Goal: Information Seeking & Learning: Learn about a topic

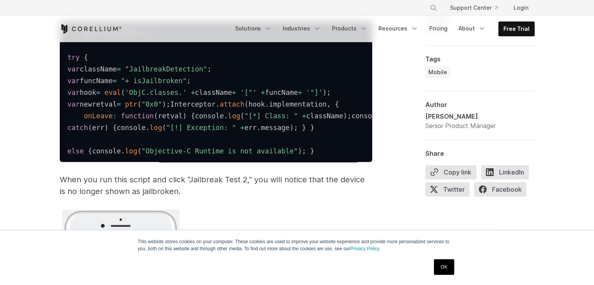
scroll to position [3007, 0]
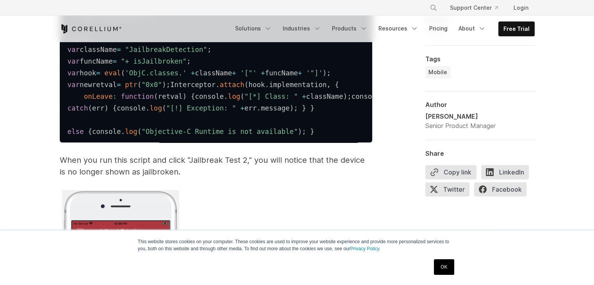
drag, startPoint x: 95, startPoint y: 89, endPoint x: 236, endPoint y: 102, distance: 142.3
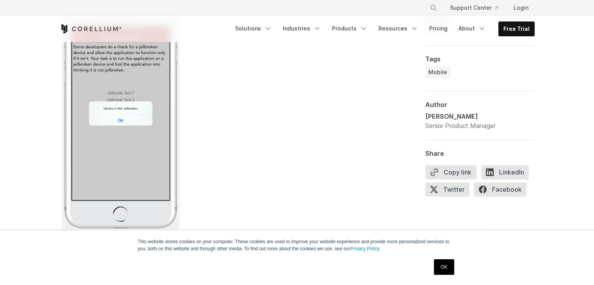
scroll to position [3202, 0]
drag, startPoint x: 290, startPoint y: 155, endPoint x: 56, endPoint y: 55, distance: 254.2
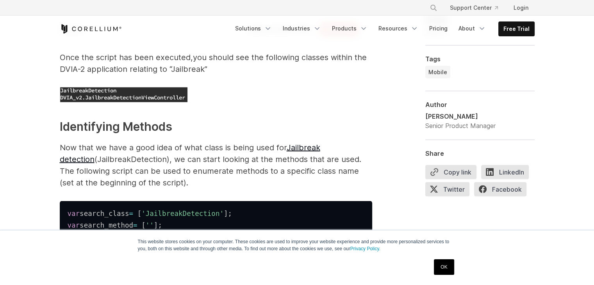
scroll to position [1640, 0]
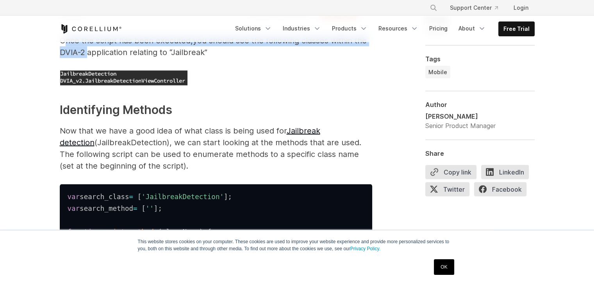
drag, startPoint x: 95, startPoint y: 83, endPoint x: 85, endPoint y: 82, distance: 10.2
click at [85, 58] on p "Once the script has been executed , you should see the following classes within…" at bounding box center [216, 46] width 312 height 23
click at [84, 57] on span "you should see the following classes within the DVIA-2 application relating to …" at bounding box center [213, 46] width 307 height 21
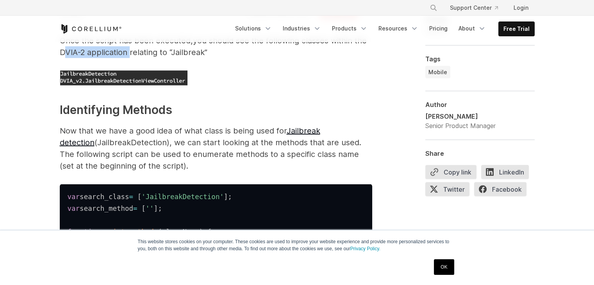
drag, startPoint x: 58, startPoint y: 88, endPoint x: 128, endPoint y: 91, distance: 69.9
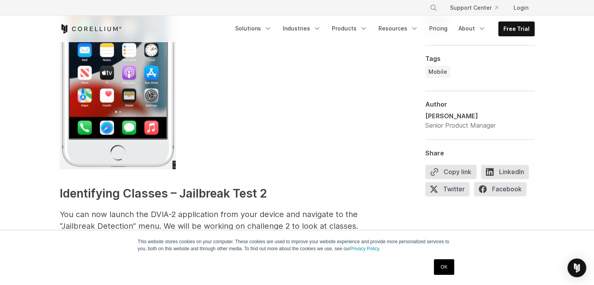
scroll to position [1133, 0]
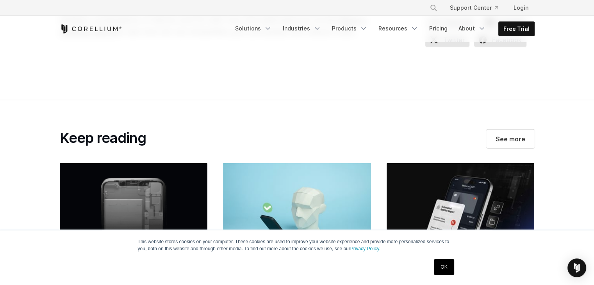
scroll to position [4726, 0]
